Goal: Task Accomplishment & Management: Manage account settings

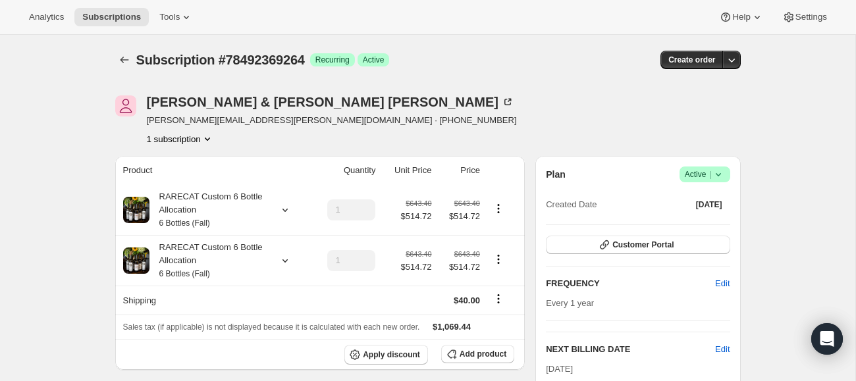
scroll to position [156, 0]
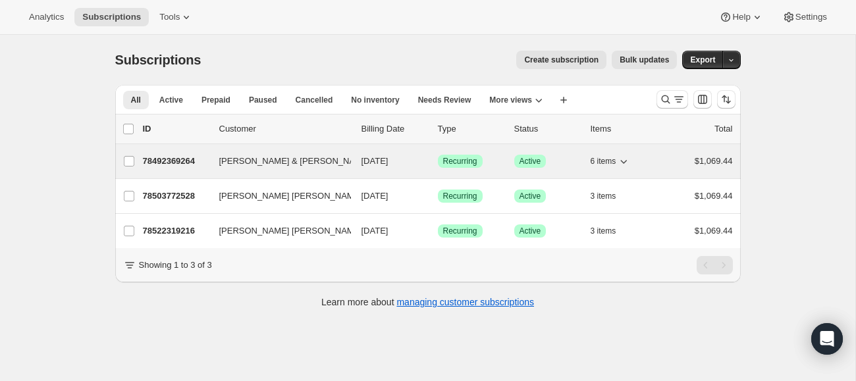
drag, startPoint x: 217, startPoint y: 163, endPoint x: 300, endPoint y: 163, distance: 82.3
click at [300, 163] on div "78492369264 [PERSON_NAME] & [PERSON_NAME] [DATE] Success Recurring Success Acti…" at bounding box center [438, 161] width 590 height 18
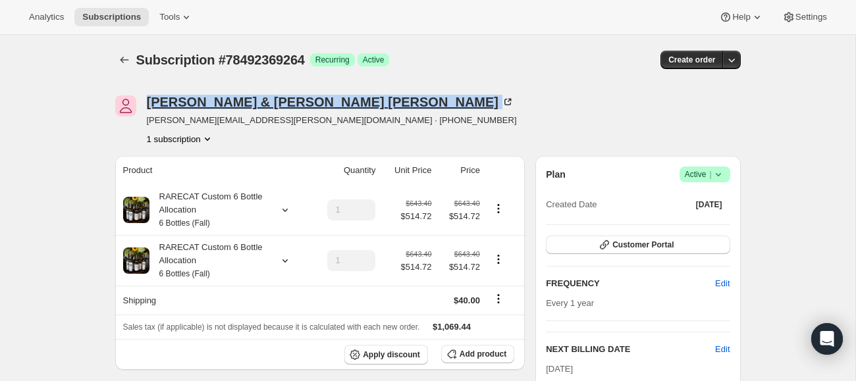
drag, startPoint x: 145, startPoint y: 99, endPoint x: 277, endPoint y: 103, distance: 131.8
click at [277, 103] on div "[PERSON_NAME] & [PERSON_NAME] Wilcox [EMAIL_ADDRESS][PERSON_NAME][DOMAIN_NAME] …" at bounding box center [334, 120] width 438 height 50
copy div "[PERSON_NAME] & [PERSON_NAME]"
click at [124, 56] on icon "Subscriptions" at bounding box center [124, 59] width 13 height 13
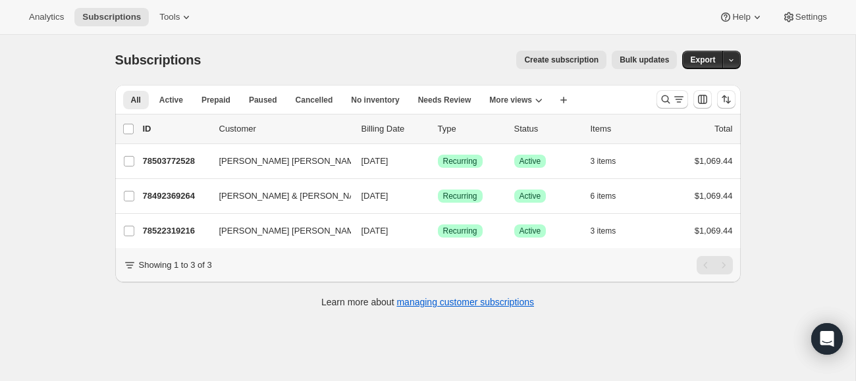
click at [559, 59] on span "Create subscription" at bounding box center [561, 60] width 74 height 11
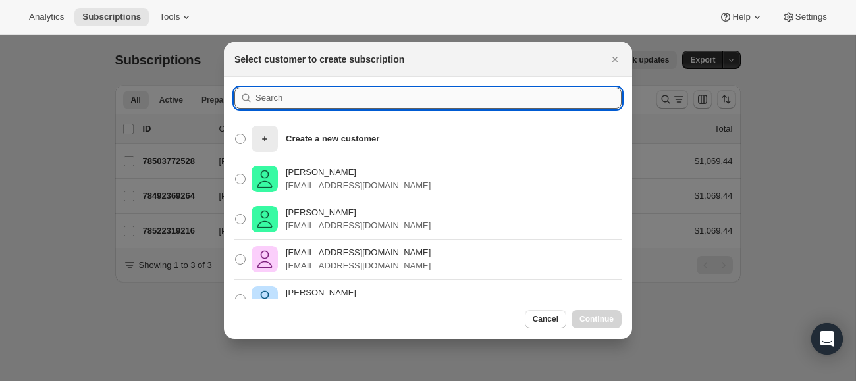
click at [271, 101] on input ":r166:" at bounding box center [439, 98] width 366 height 21
paste input "[PERSON_NAME] & [PERSON_NAME]"
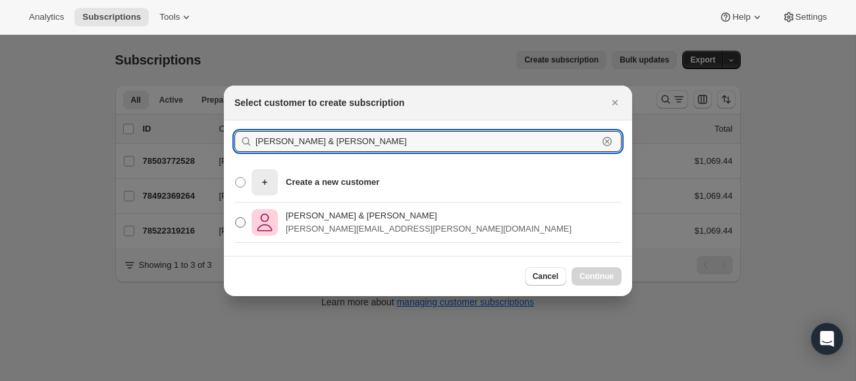
type input "[PERSON_NAME] & [PERSON_NAME]"
click at [321, 219] on p "[PERSON_NAME] & [PERSON_NAME]" at bounding box center [429, 215] width 286 height 13
click at [236, 218] on input "[PERSON_NAME] & [PERSON_NAME] Wilcox [EMAIL_ADDRESS][PERSON_NAME][DOMAIN_NAME]" at bounding box center [235, 217] width 1 height 1
radio input "true"
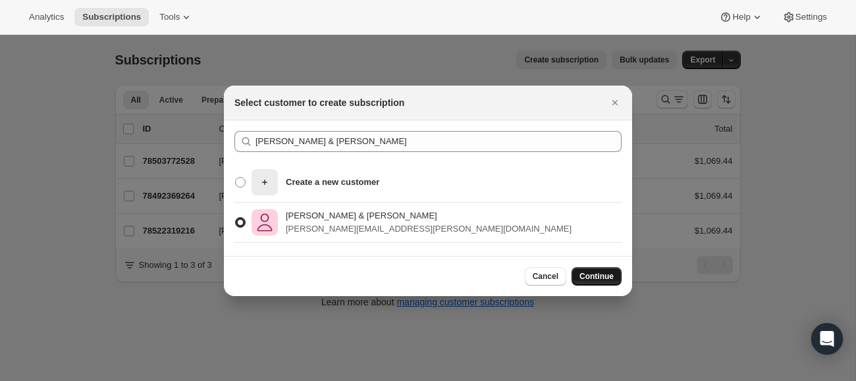
click at [592, 277] on span "Continue" at bounding box center [597, 276] width 34 height 11
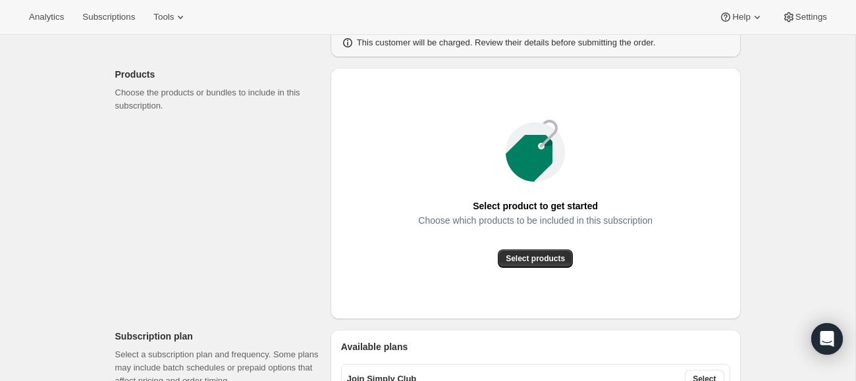
scroll to position [137, 0]
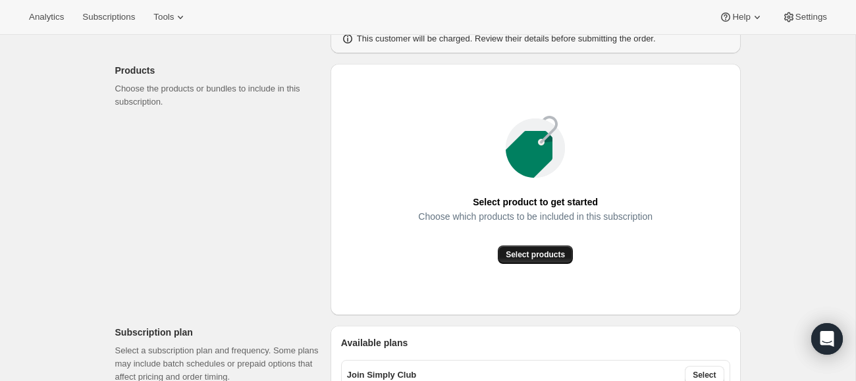
click at [544, 254] on span "Select products" at bounding box center [535, 255] width 59 height 11
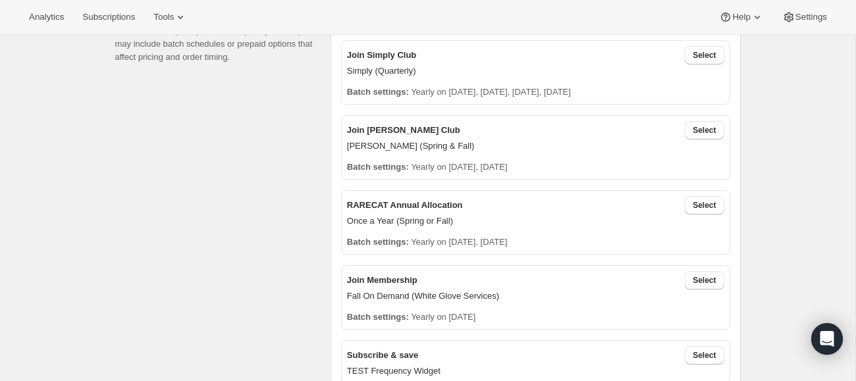
scroll to position [310, 0]
click at [698, 206] on span "Select" at bounding box center [704, 205] width 23 height 11
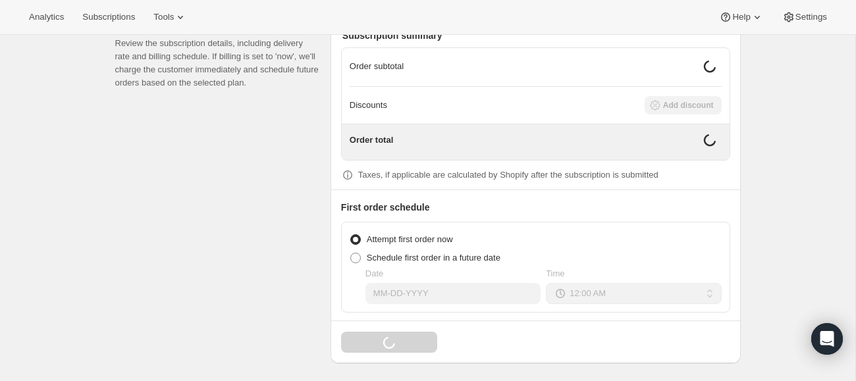
scroll to position [1083, 0]
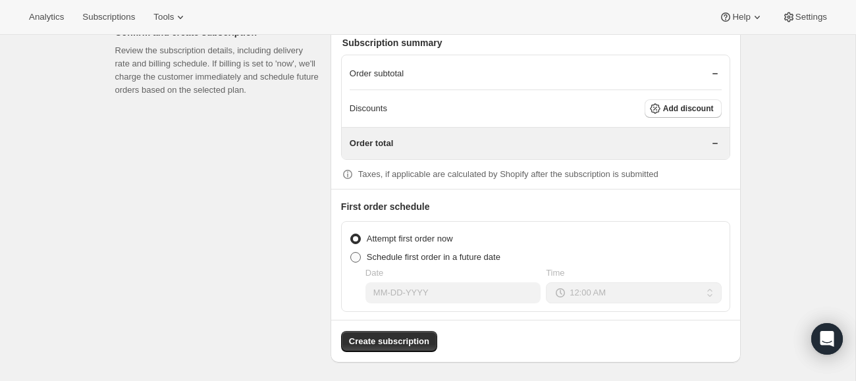
click at [358, 252] on span at bounding box center [355, 257] width 11 height 11
click at [351, 252] on input "Schedule first order in a future date" at bounding box center [350, 252] width 1 height 1
radio input "true"
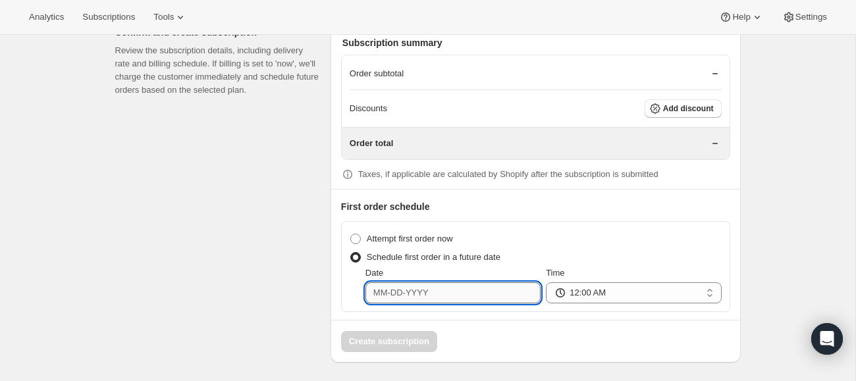
click at [405, 283] on input "Date" at bounding box center [453, 293] width 175 height 21
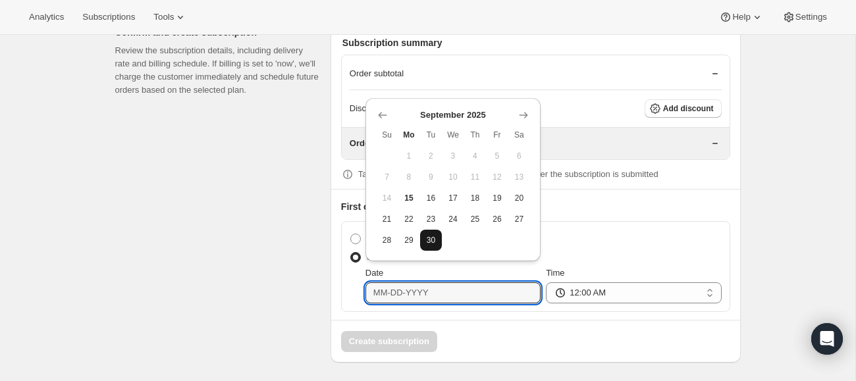
click at [435, 243] on span "30" at bounding box center [430, 240] width 11 height 11
type input "[DATE]"
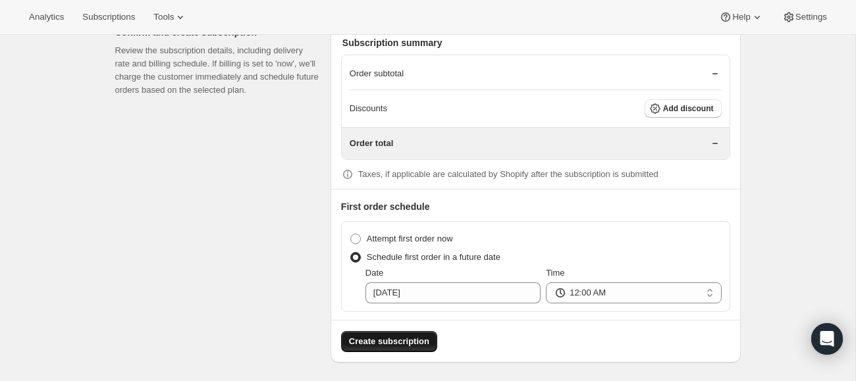
click at [414, 335] on span "Create subscription" at bounding box center [389, 341] width 80 height 13
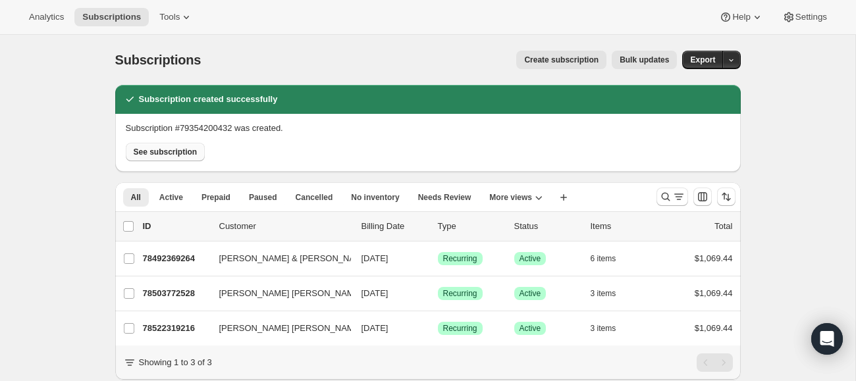
click at [171, 152] on span "See subscription" at bounding box center [166, 152] width 64 height 11
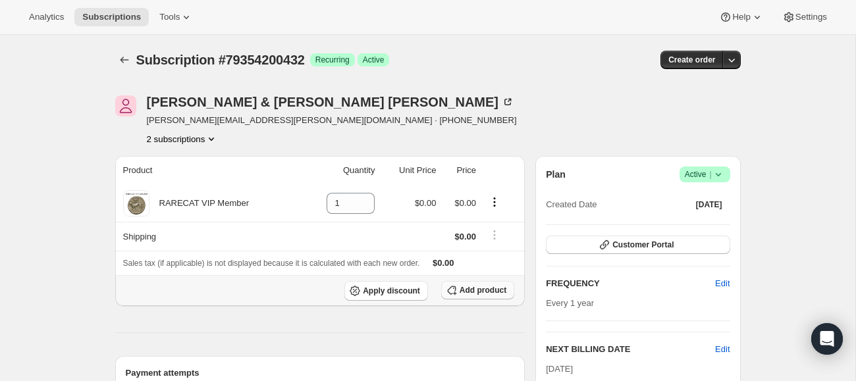
click at [463, 289] on span "Add product" at bounding box center [483, 290] width 47 height 11
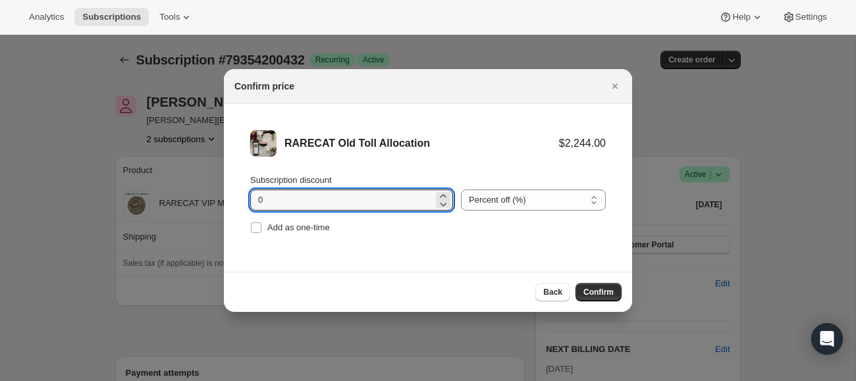
drag, startPoint x: 271, startPoint y: 205, endPoint x: 228, endPoint y: 203, distance: 43.5
click at [228, 203] on li "RARECAT Old Toll Allocation $2,244.00 Subscription discount 0 Percent off (%) A…" at bounding box center [428, 183] width 408 height 159
type input "20"
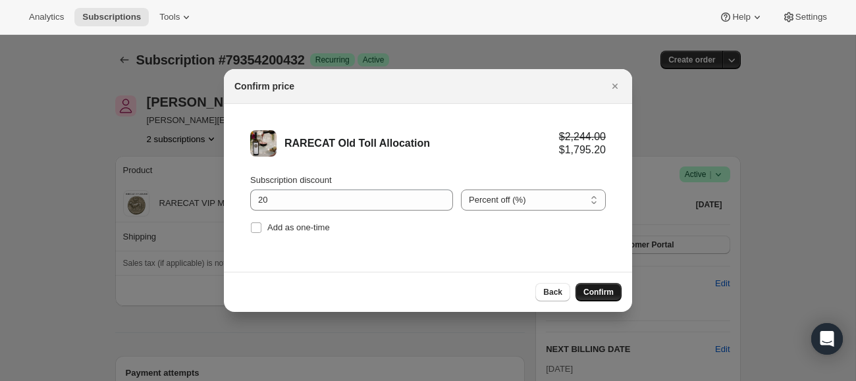
click at [605, 286] on button "Confirm" at bounding box center [599, 292] width 46 height 18
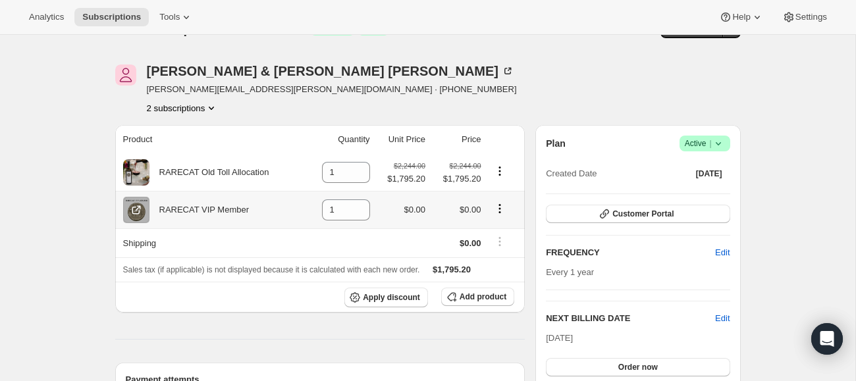
scroll to position [30, 0]
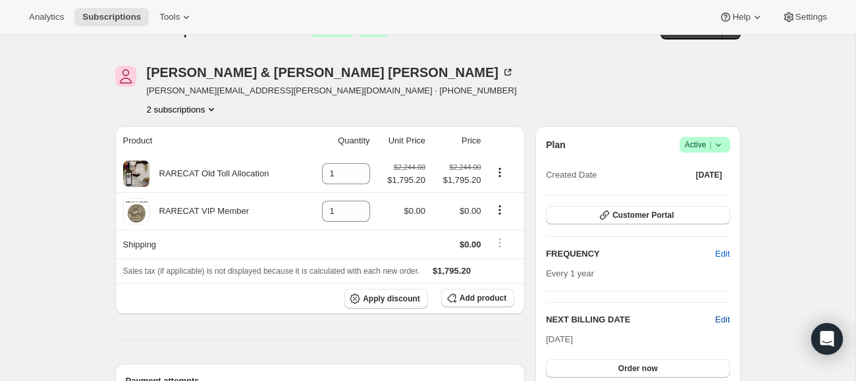
click at [724, 317] on span "Edit" at bounding box center [722, 319] width 14 height 13
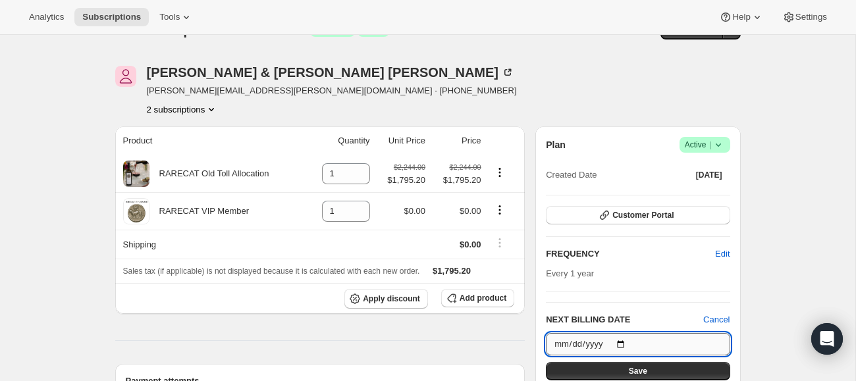
click at [626, 340] on input "[DATE]" at bounding box center [638, 344] width 184 height 22
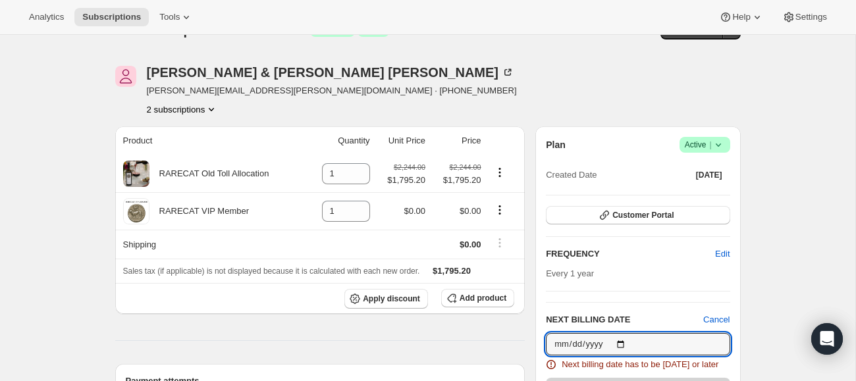
type input "[DATE]"
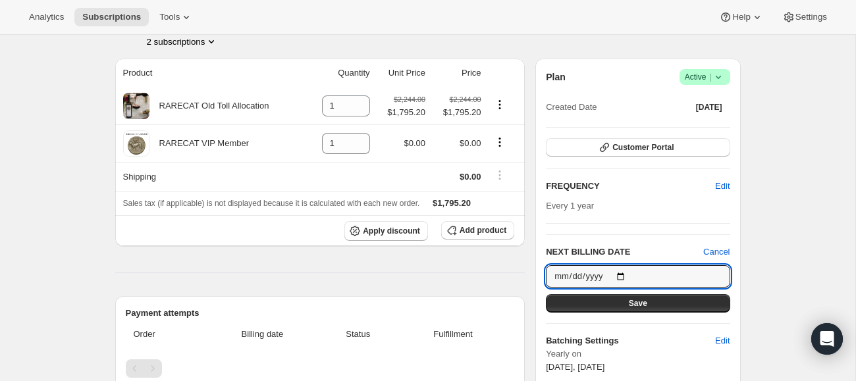
scroll to position [145, 0]
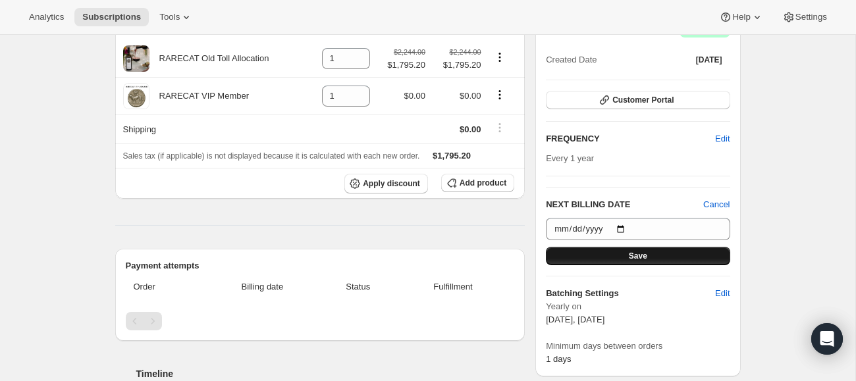
click at [651, 259] on button "Save" at bounding box center [638, 256] width 184 height 18
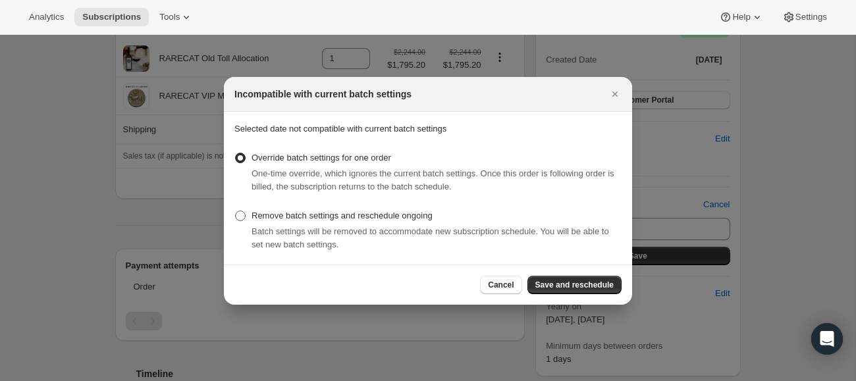
click at [243, 215] on span ":r1e5:" at bounding box center [240, 216] width 11 height 11
click at [236, 211] on input "Remove batch settings and reschedule ongoing" at bounding box center [235, 211] width 1 height 1
radio input "true"
click at [597, 279] on button "Save and reschedule" at bounding box center [575, 285] width 94 height 18
